Goal: Download file/media

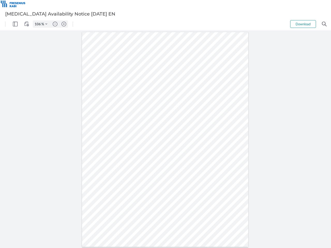
click at [15, 24] on img "Panel" at bounding box center [15, 24] width 5 height 5
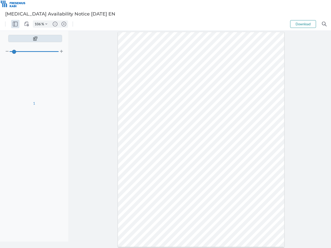
click at [27, 24] on img "View Controls" at bounding box center [26, 24] width 5 height 5
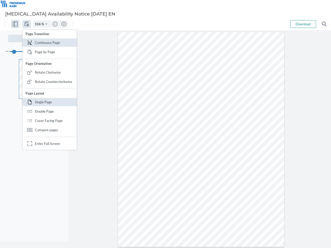
click at [39, 24] on input "106" at bounding box center [37, 24] width 8 height 5
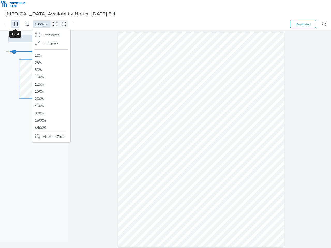
click at [46, 24] on img "Zoom Controls" at bounding box center [46, 24] width 2 height 2
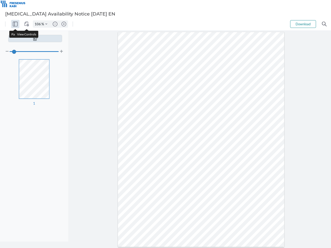
click at [55, 24] on img "Zoom out" at bounding box center [55, 24] width 5 height 5
click at [64, 24] on img "Zoom in" at bounding box center [64, 24] width 5 height 5
type input "106"
click at [303, 24] on button "Download" at bounding box center [303, 24] width 26 height 8
click at [324, 24] on img "Search" at bounding box center [324, 24] width 5 height 5
